Goal: Transaction & Acquisition: Purchase product/service

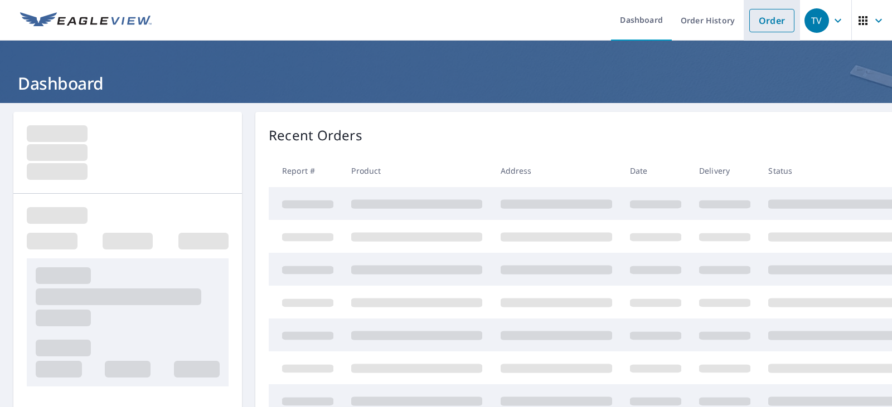
click at [771, 16] on link "Order" at bounding box center [771, 20] width 45 height 23
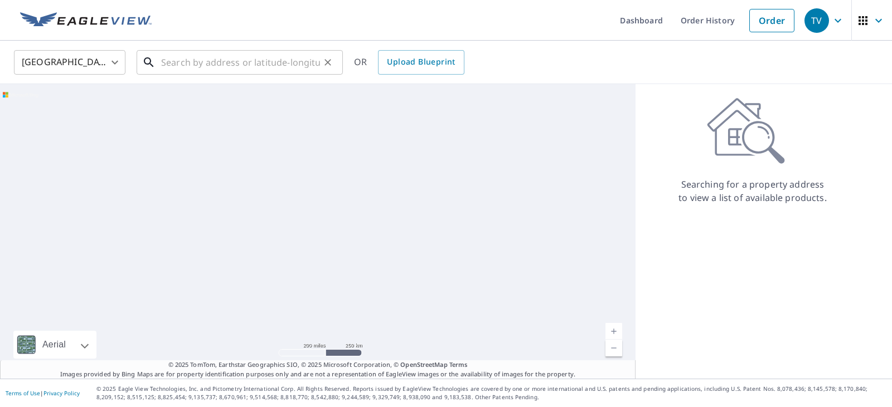
click at [232, 53] on input "text" at bounding box center [240, 62] width 159 height 31
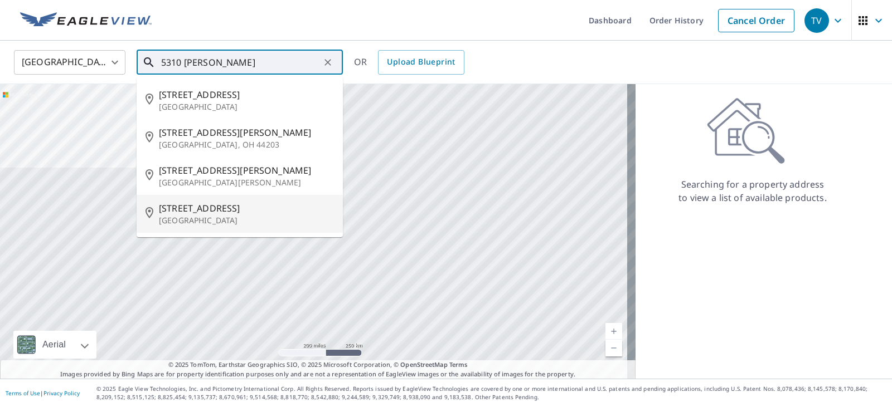
click at [255, 228] on li "[STREET_ADDRESS]" at bounding box center [240, 214] width 206 height 38
type input "[STREET_ADDRESS]"
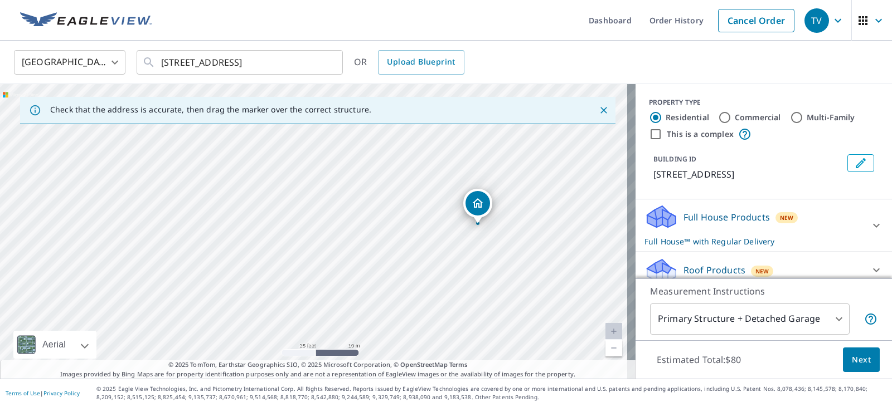
drag, startPoint x: 267, startPoint y: 185, endPoint x: 437, endPoint y: 204, distance: 171.0
click at [437, 205] on div "[STREET_ADDRESS]" at bounding box center [317, 231] width 635 height 295
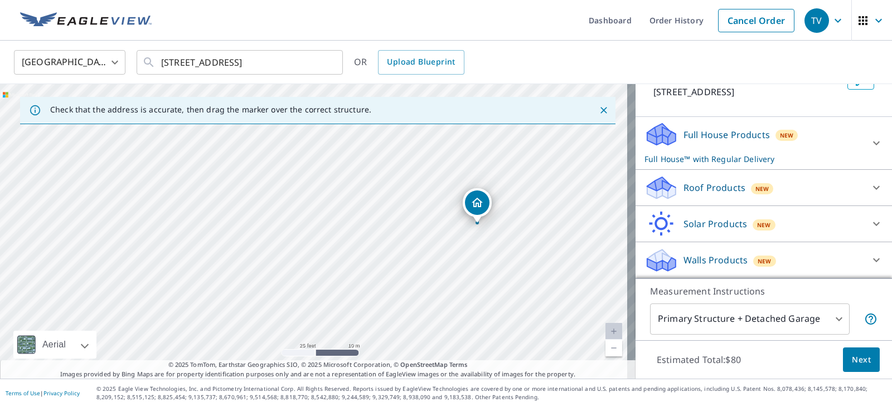
scroll to position [96, 0]
drag, startPoint x: 845, startPoint y: 179, endPoint x: 849, endPoint y: 184, distance: 6.4
click at [846, 179] on div "Roof Products New" at bounding box center [763, 187] width 239 height 27
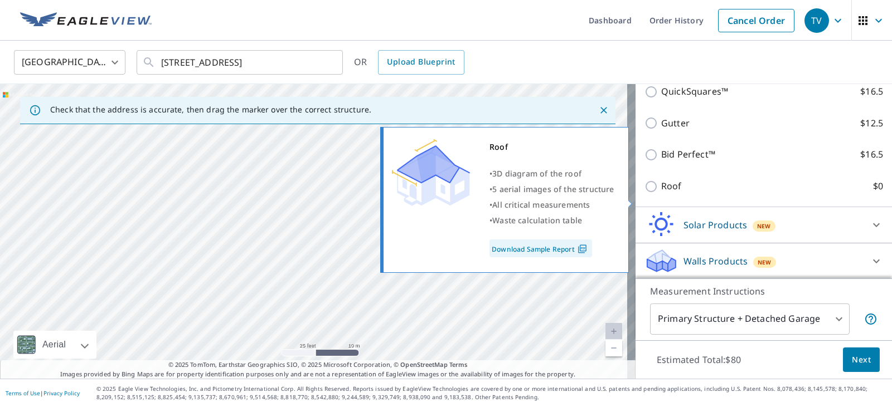
click at [645, 193] on input "Roof $0" at bounding box center [652, 186] width 17 height 13
checkbox input "true"
type input "3"
checkbox input "false"
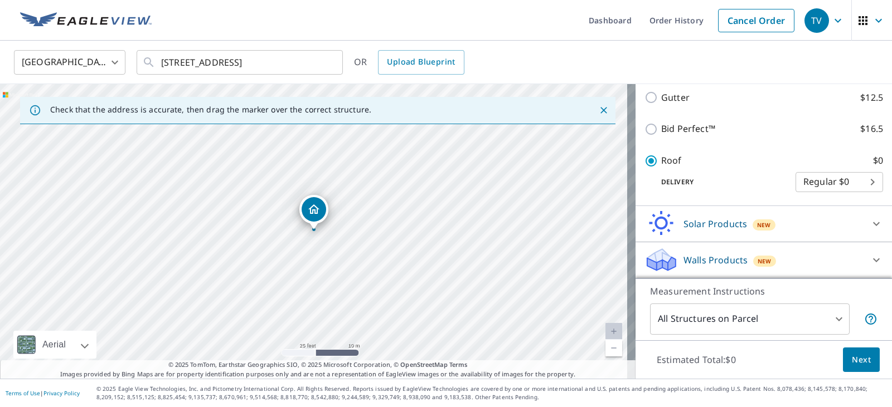
scroll to position [217, 0]
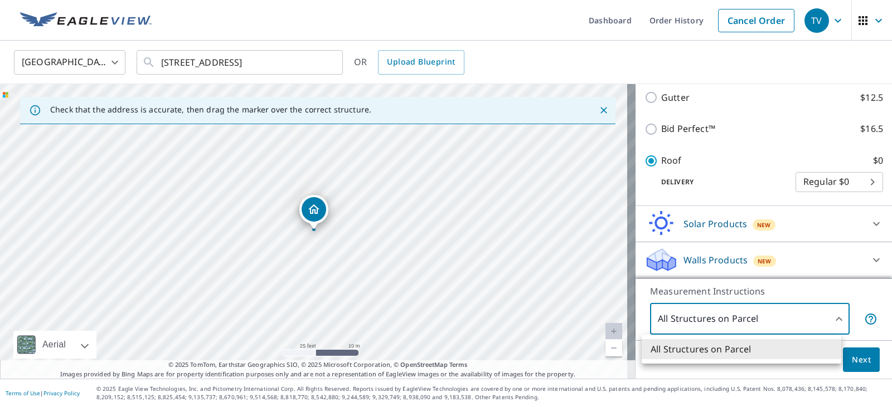
click at [780, 325] on body "TV TV Dashboard Order History Cancel Order TV [GEOGRAPHIC_DATA] [GEOGRAPHIC_DAT…" at bounding box center [446, 203] width 892 height 407
click at [820, 282] on div at bounding box center [446, 203] width 892 height 407
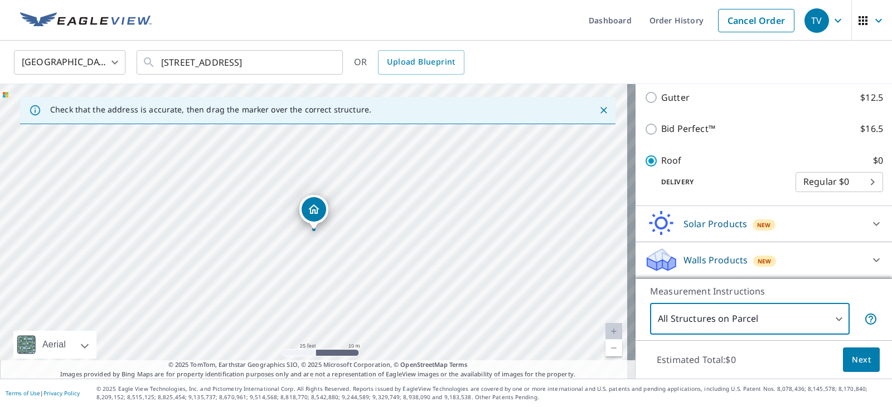
click at [854, 354] on span "Next" at bounding box center [860, 360] width 19 height 14
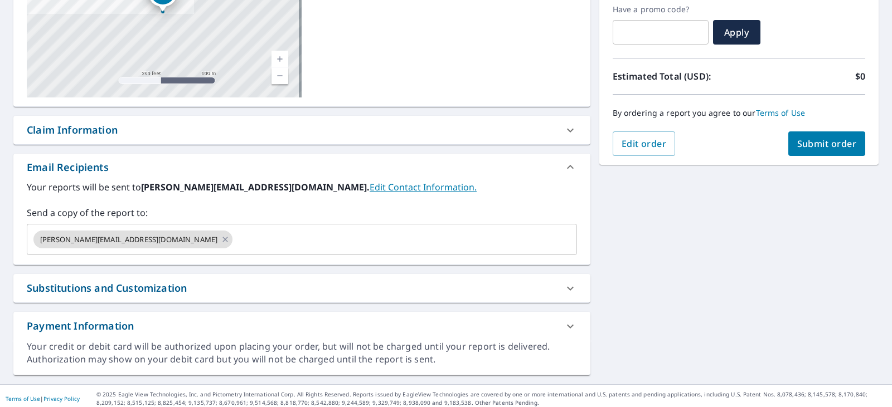
scroll to position [196, 0]
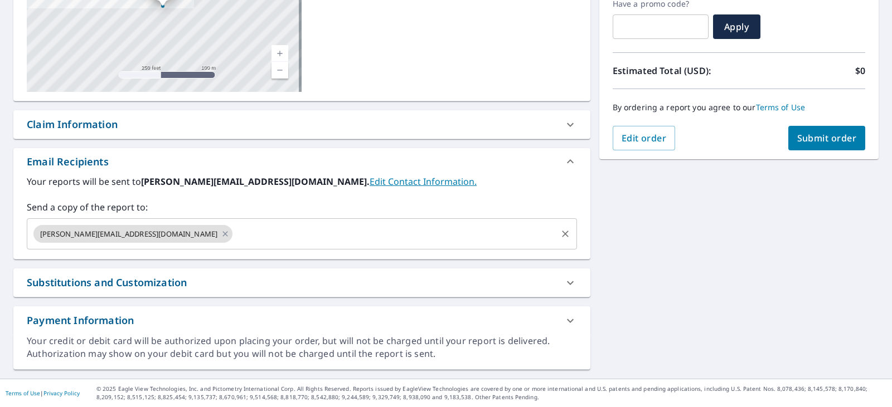
click at [234, 234] on input "text" at bounding box center [394, 233] width 321 height 21
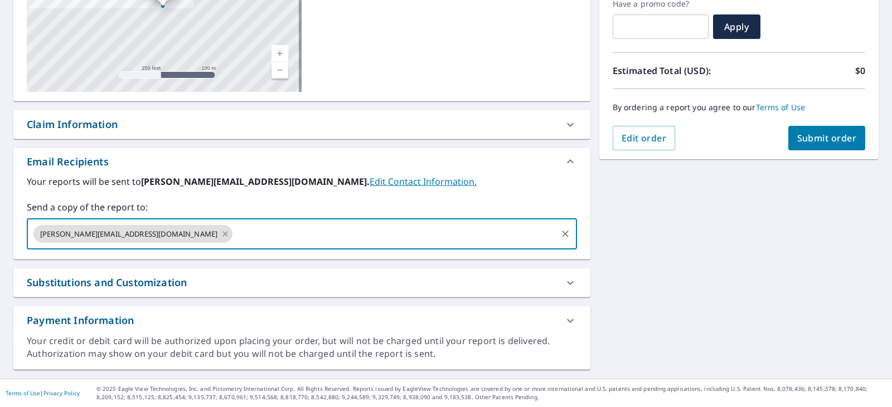
click at [124, 237] on div "[PERSON_NAME][EMAIL_ADDRESS][DOMAIN_NAME]" at bounding box center [132, 234] width 199 height 18
click at [221, 235] on icon at bounding box center [225, 234] width 9 height 12
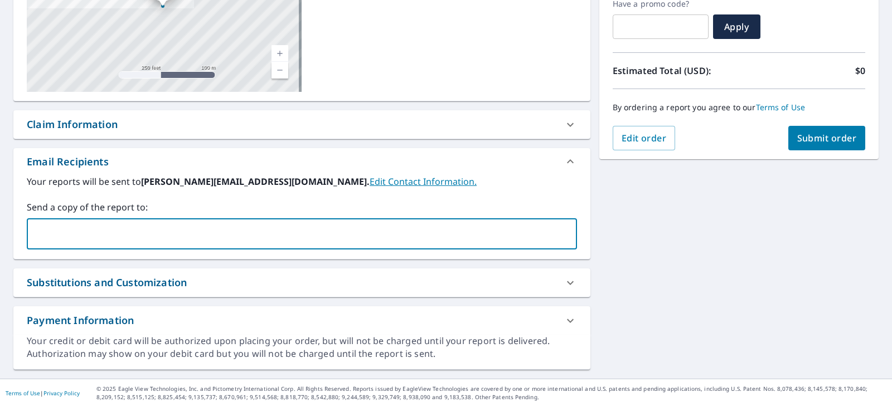
click at [137, 234] on input "text" at bounding box center [293, 233] width 523 height 21
type input "[PERSON_NAME][EMAIL_ADDRESS][DOMAIN_NAME]"
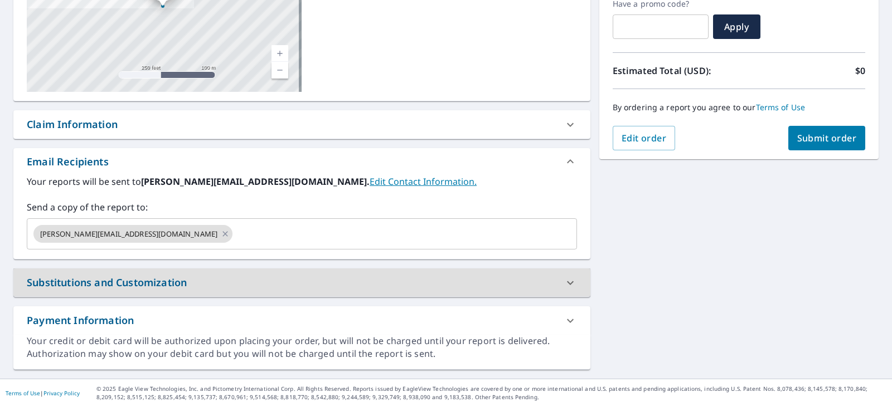
click at [204, 111] on div "Claim Information" at bounding box center [301, 124] width 577 height 28
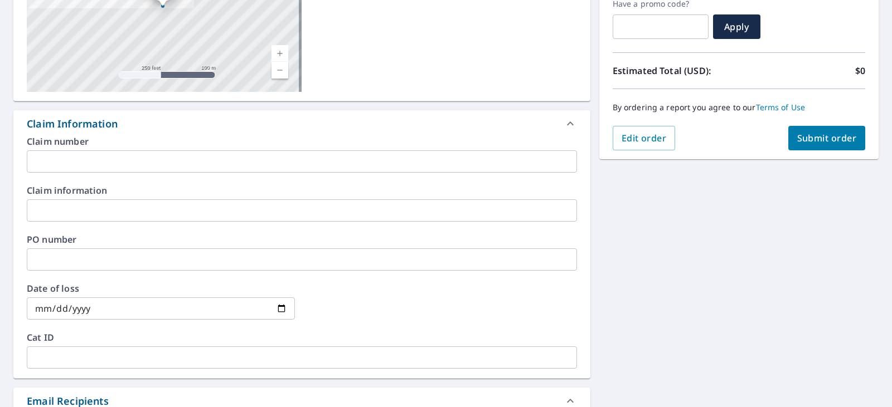
click at [557, 115] on div at bounding box center [570, 123] width 27 height 27
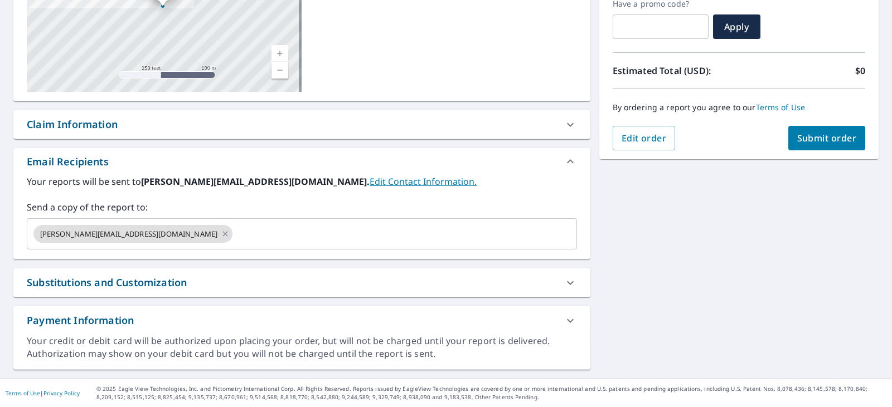
click at [212, 286] on div "Substitutions and Customization" at bounding box center [292, 282] width 530 height 15
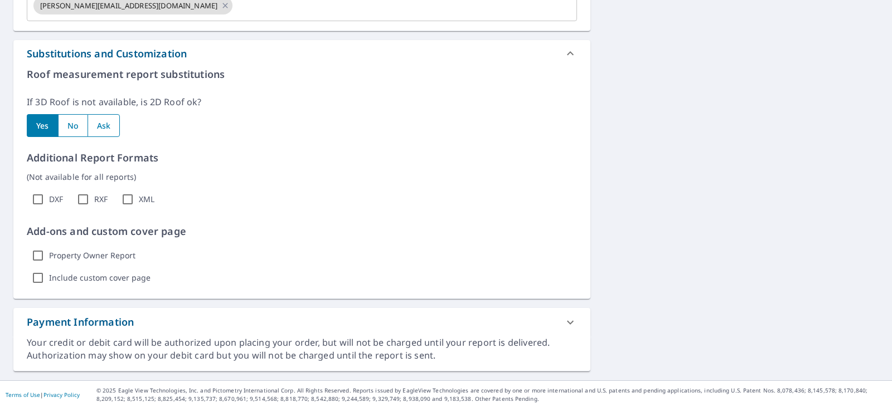
scroll to position [426, 0]
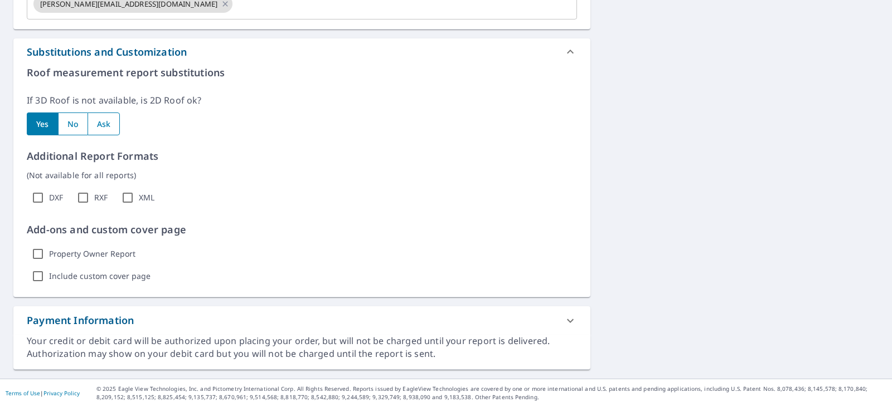
click at [106, 271] on label "Include custom cover page" at bounding box center [99, 276] width 101 height 10
click at [49, 271] on input "Include custom cover page" at bounding box center [38, 276] width 22 height 22
click at [203, 268] on div "Include custom cover page Show options" at bounding box center [302, 276] width 550 height 22
click at [199, 275] on p "Show options" at bounding box center [191, 277] width 51 height 12
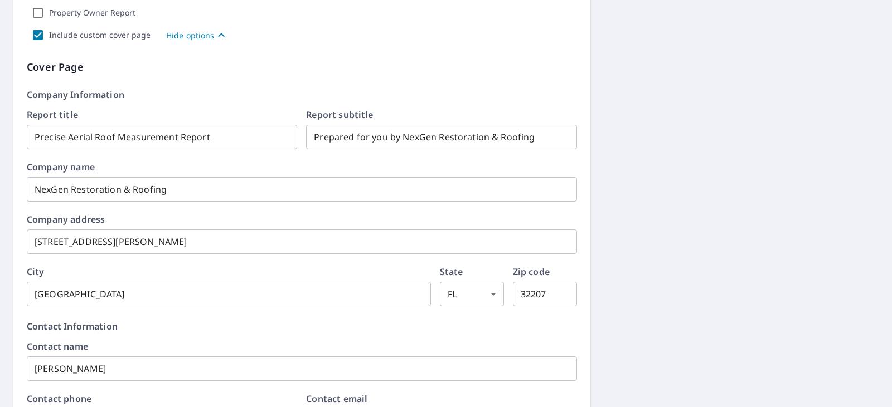
scroll to position [593, 0]
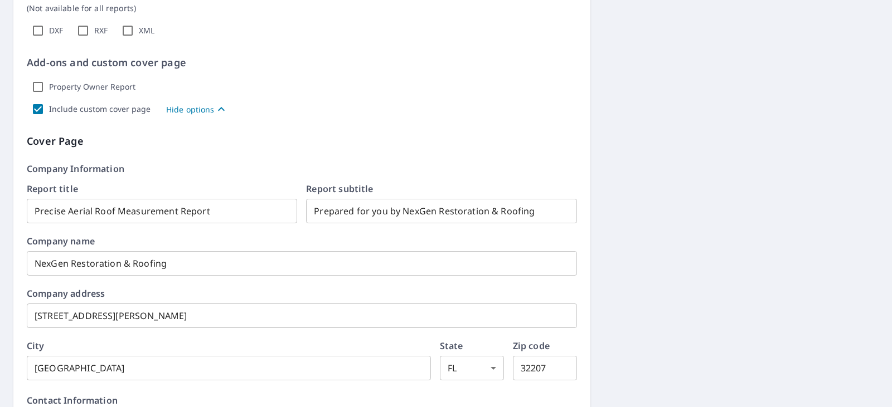
click at [111, 108] on label "Include custom cover page" at bounding box center [99, 109] width 101 height 10
click at [49, 108] on input "Include custom cover page" at bounding box center [38, 109] width 22 height 22
checkbox input "false"
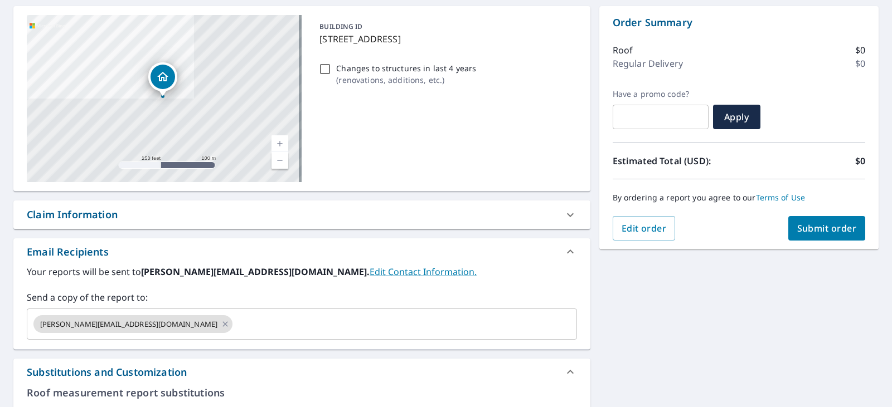
scroll to position [92, 0]
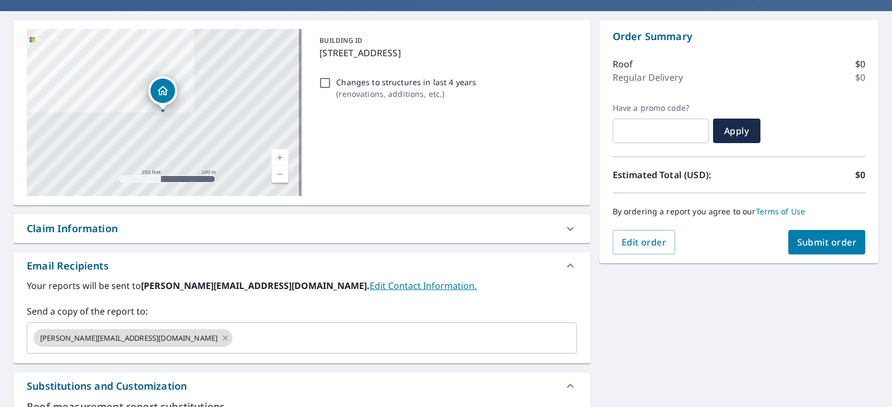
click at [835, 247] on span "Submit order" at bounding box center [827, 242] width 60 height 12
